Goal: Task Accomplishment & Management: Manage account settings

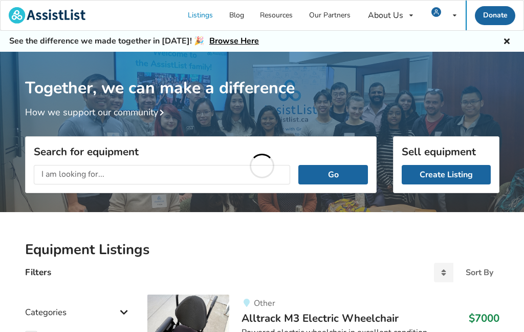
click at [447, 11] on span at bounding box center [438, 15] width 15 height 8
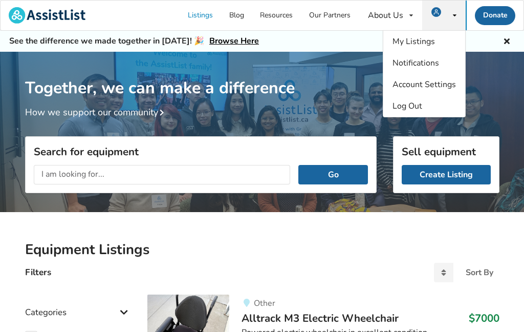
click at [451, 14] on div "My Listings Notifications Account Settings Log Out" at bounding box center [443, 16] width 43 height 30
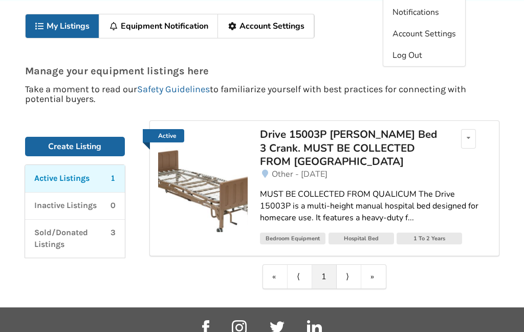
scroll to position [51, 0]
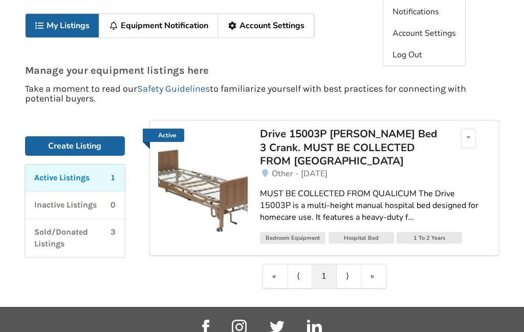
click at [186, 181] on img at bounding box center [203, 187] width 90 height 90
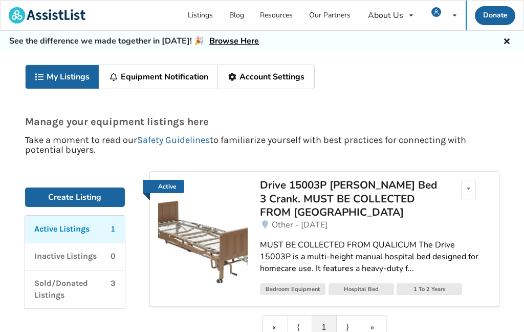
scroll to position [92, 0]
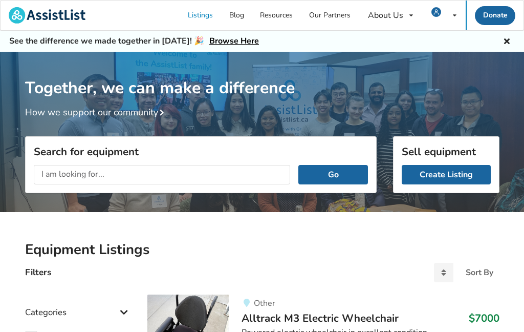
click at [453, 17] on icon at bounding box center [455, 15] width 4 height 6
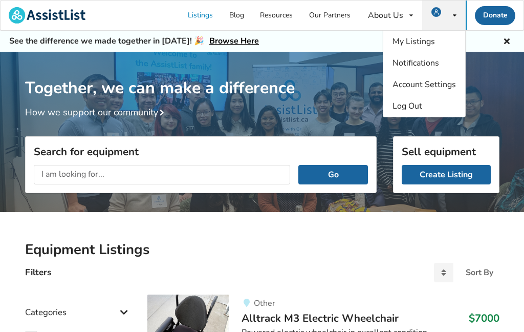
click at [414, 38] on span "My Listings" at bounding box center [413, 41] width 42 height 11
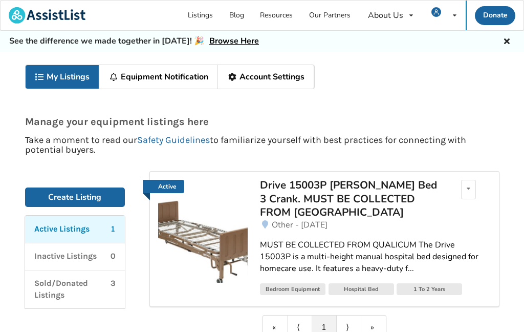
click at [192, 236] on img at bounding box center [203, 238] width 90 height 90
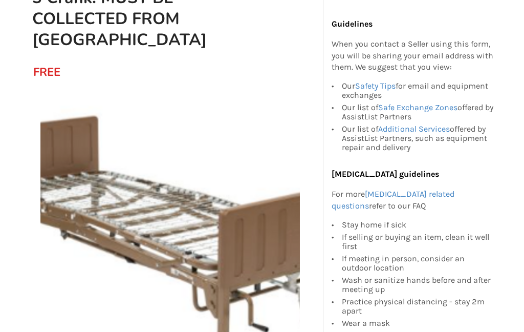
scroll to position [109, 0]
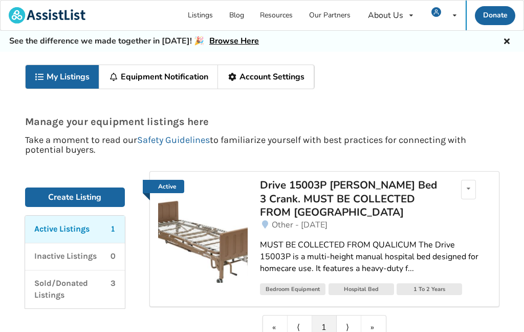
click at [205, 238] on img at bounding box center [203, 238] width 90 height 90
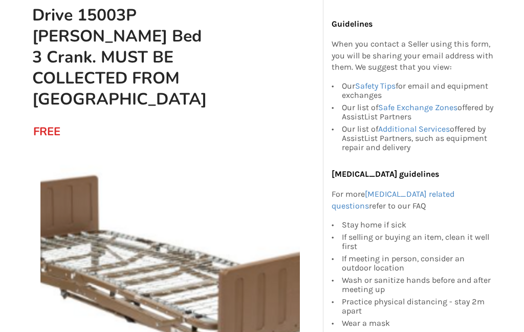
scroll to position [117, 0]
